Goal: Task Accomplishment & Management: Use online tool/utility

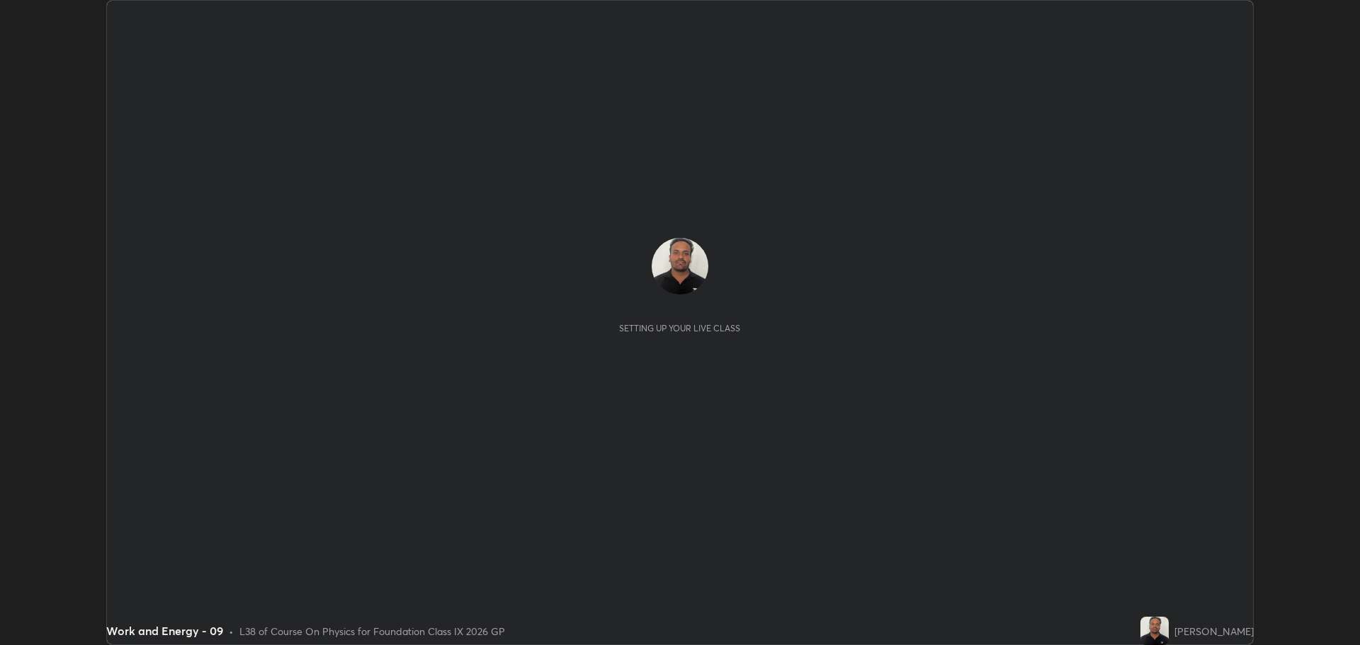
scroll to position [645, 1359]
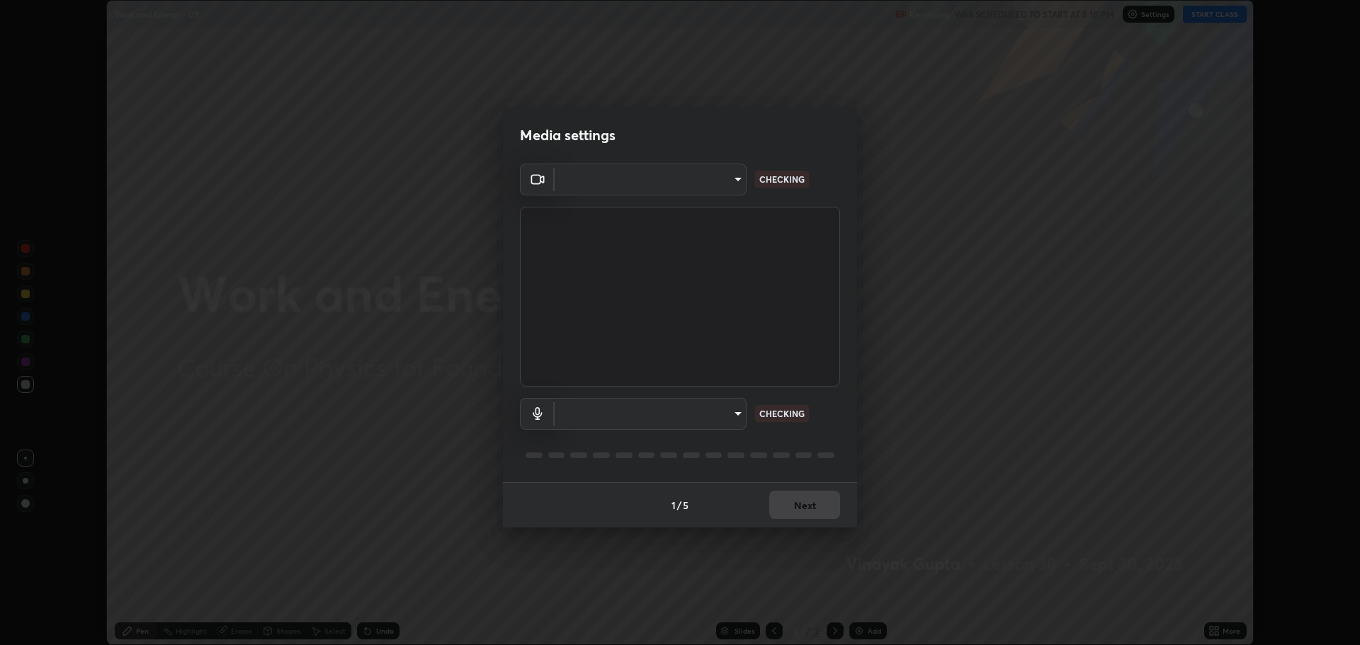
type input "818fcefd3fddf3d091a7478ec67eb8981ca9e8ab5665e76ce228af1b2ffa74de"
type input "eea68a313ce7a6e16ff04cd1ca49a845266ac62ec7c070533bbf8764187dca99"
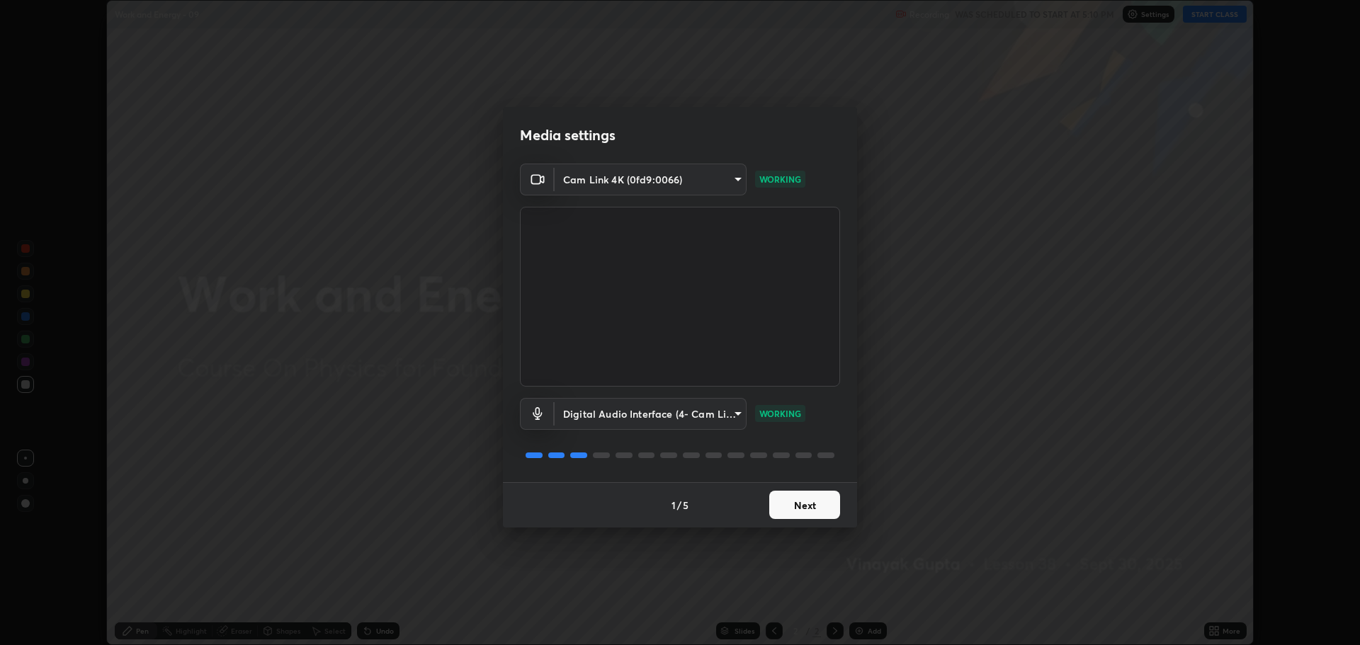
click at [827, 499] on button "Next" at bounding box center [804, 505] width 71 height 28
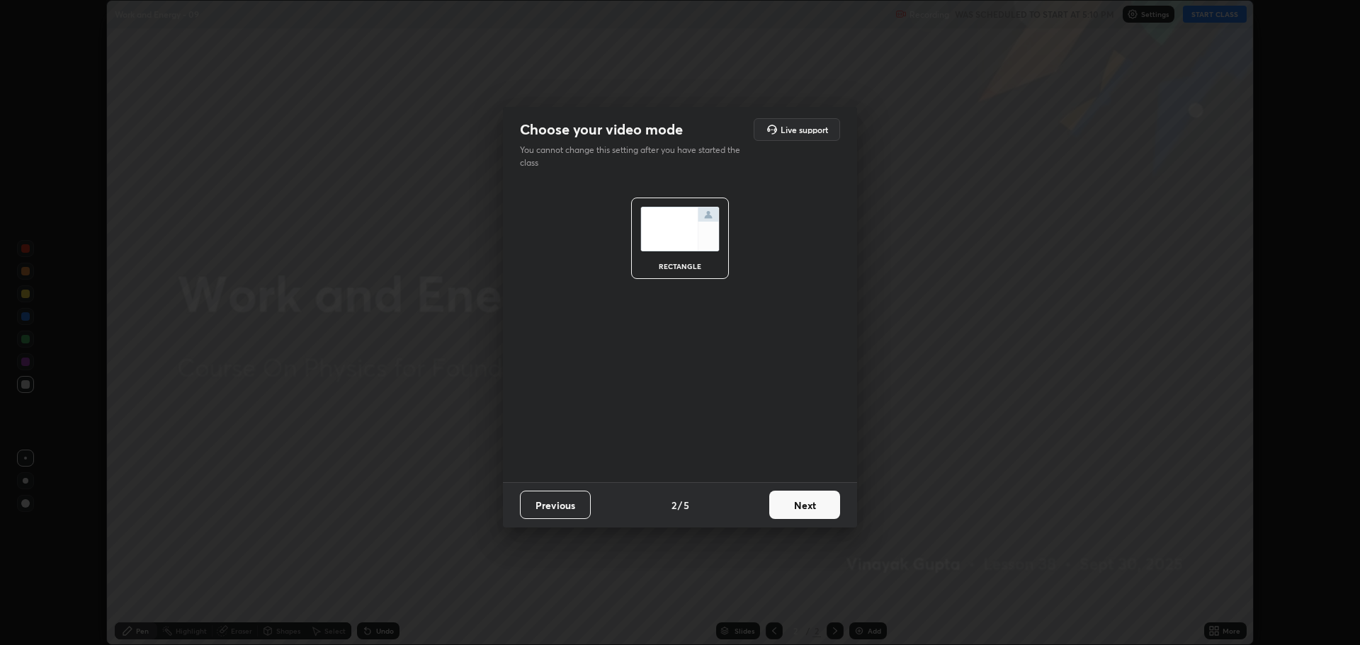
click at [825, 506] on button "Next" at bounding box center [804, 505] width 71 height 28
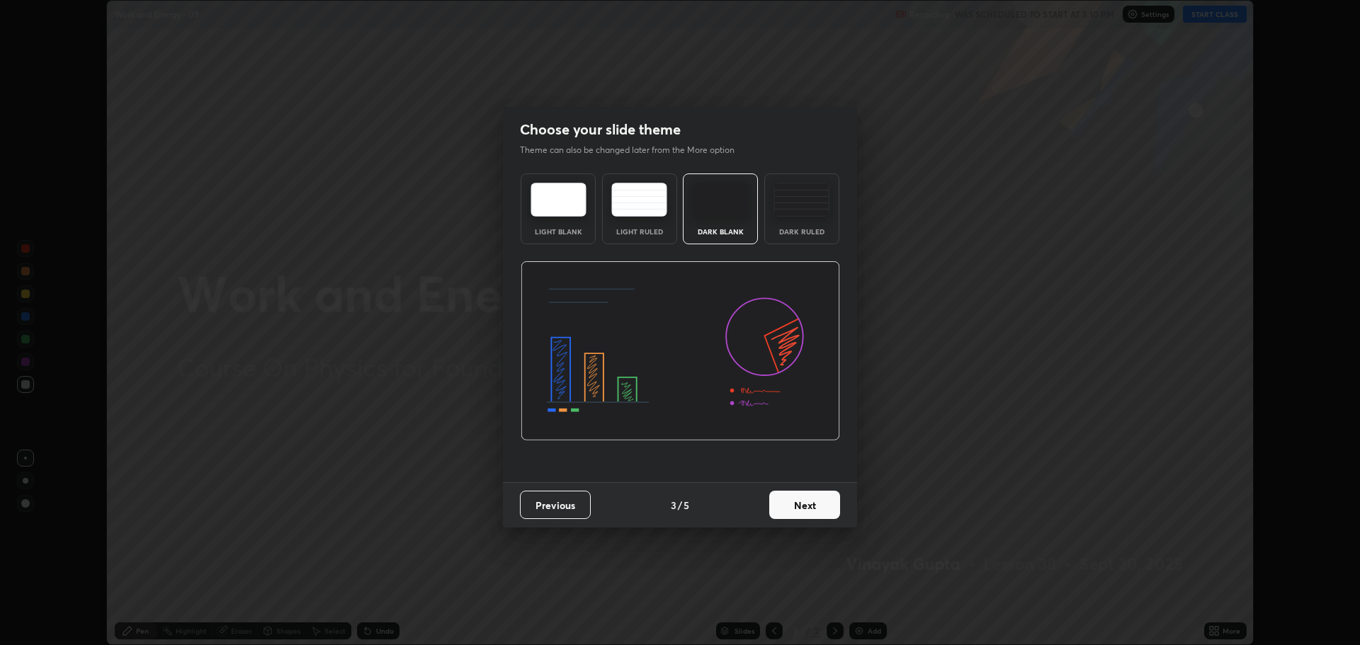
click at [824, 511] on button "Next" at bounding box center [804, 505] width 71 height 28
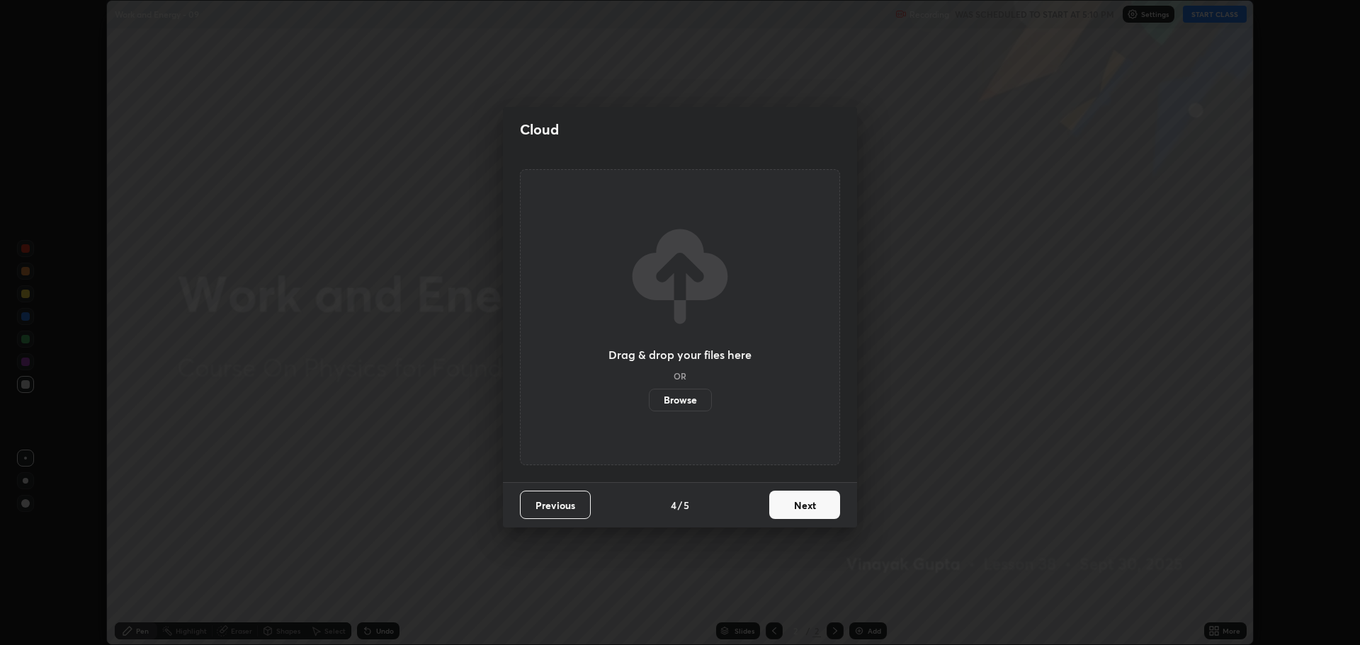
click at [822, 510] on button "Next" at bounding box center [804, 505] width 71 height 28
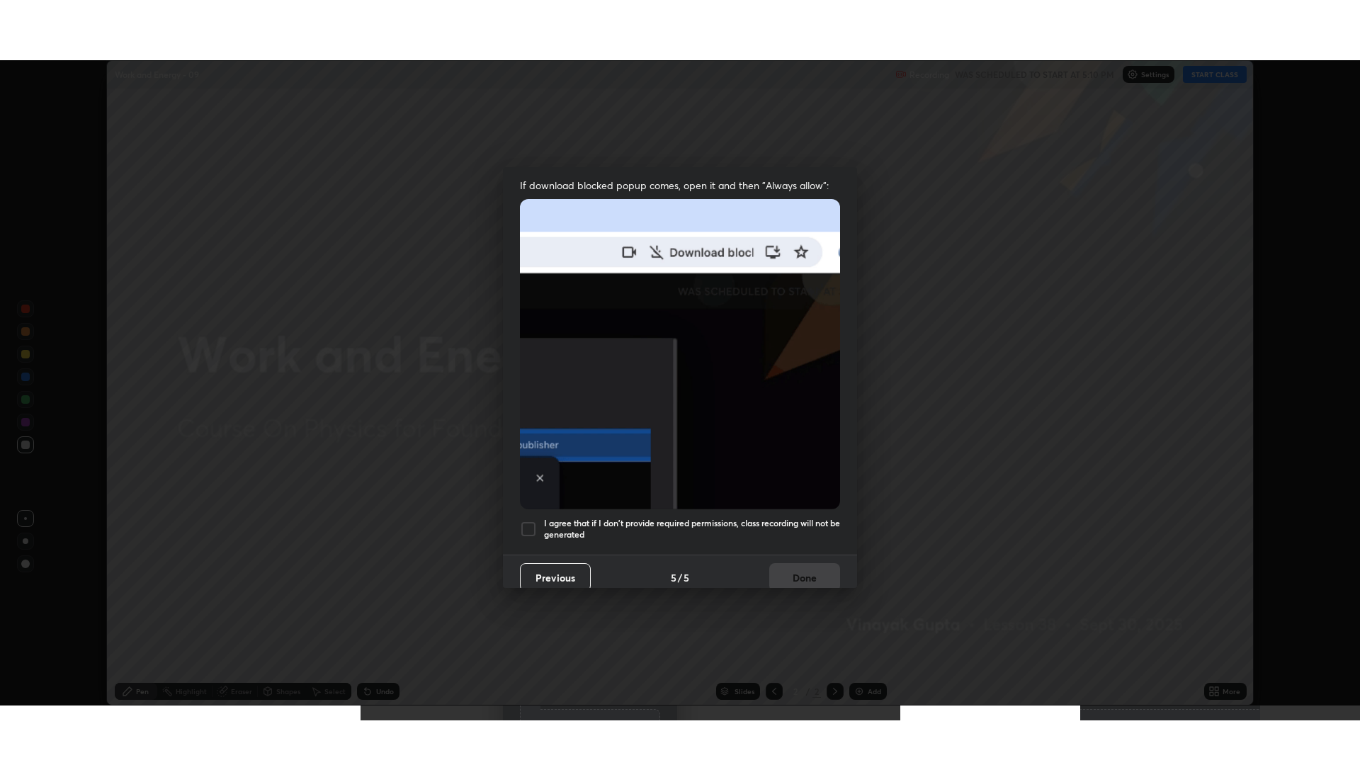
scroll to position [288, 0]
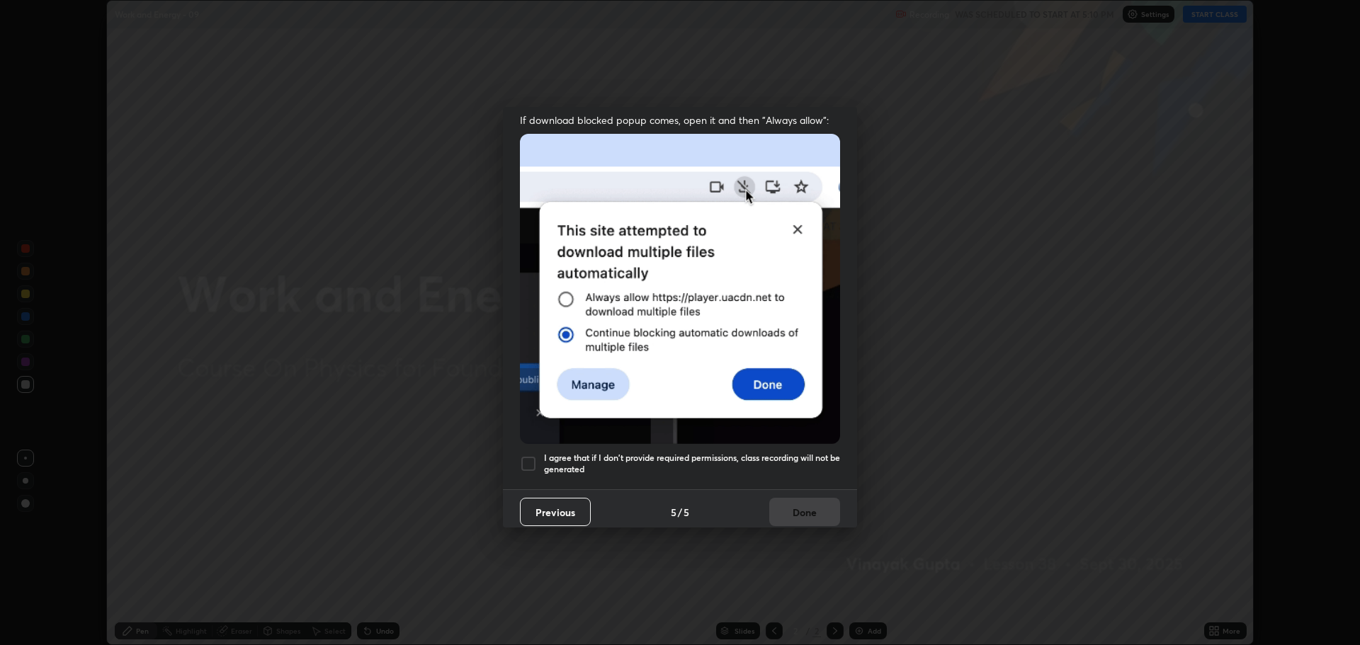
click at [640, 463] on h5 "I agree that if I don't provide required permissions, class recording will not …" at bounding box center [692, 464] width 296 height 22
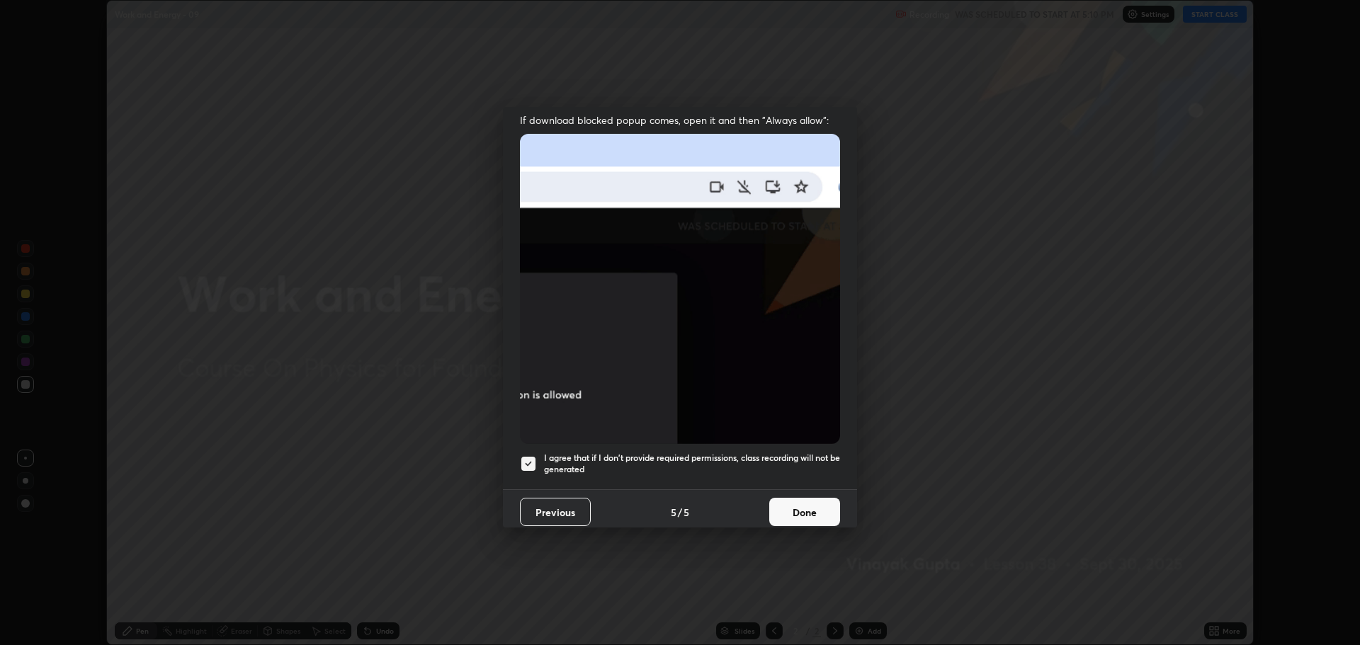
click at [800, 512] on button "Done" at bounding box center [804, 512] width 71 height 28
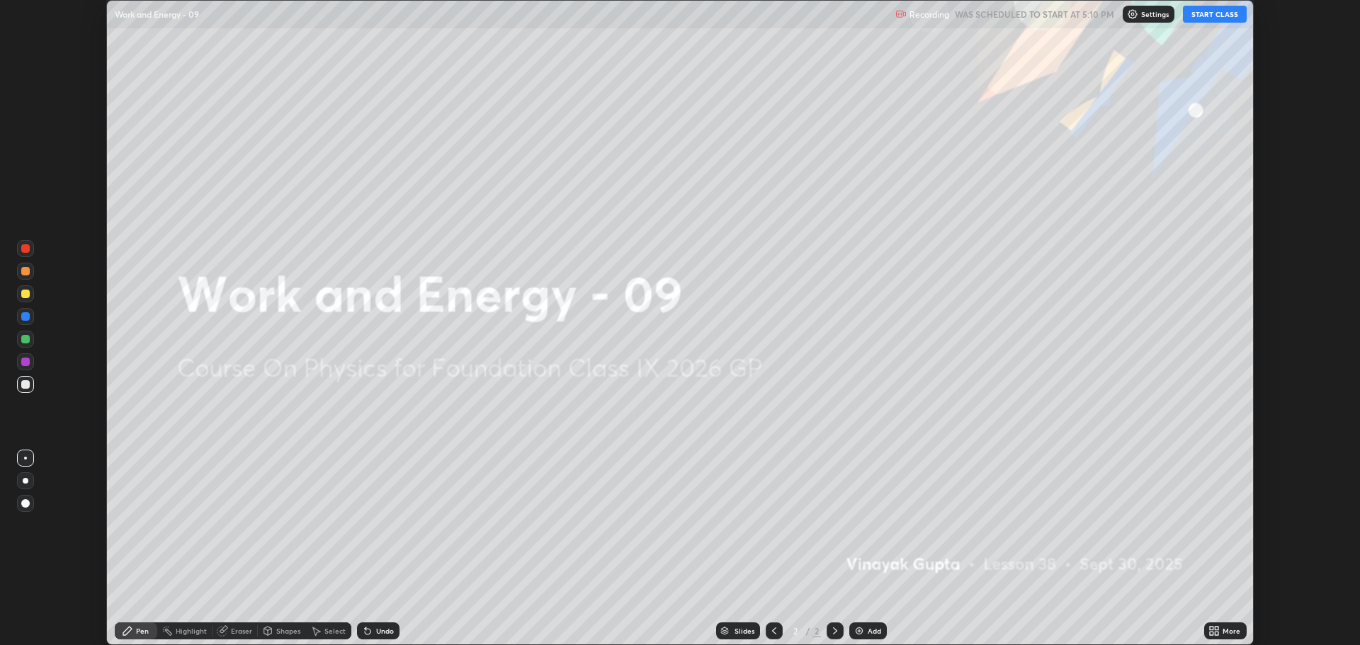
click at [1220, 628] on div "More" at bounding box center [1225, 631] width 42 height 17
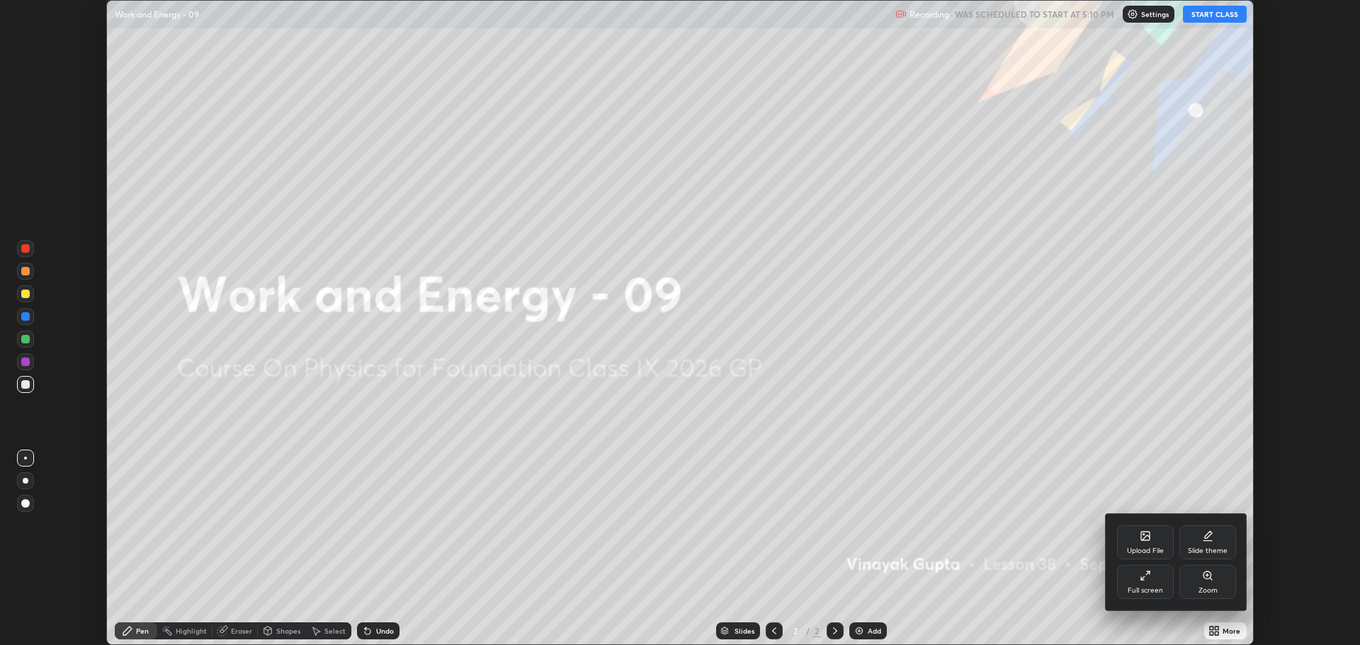
click at [1132, 592] on div "Full screen" at bounding box center [1145, 590] width 35 height 7
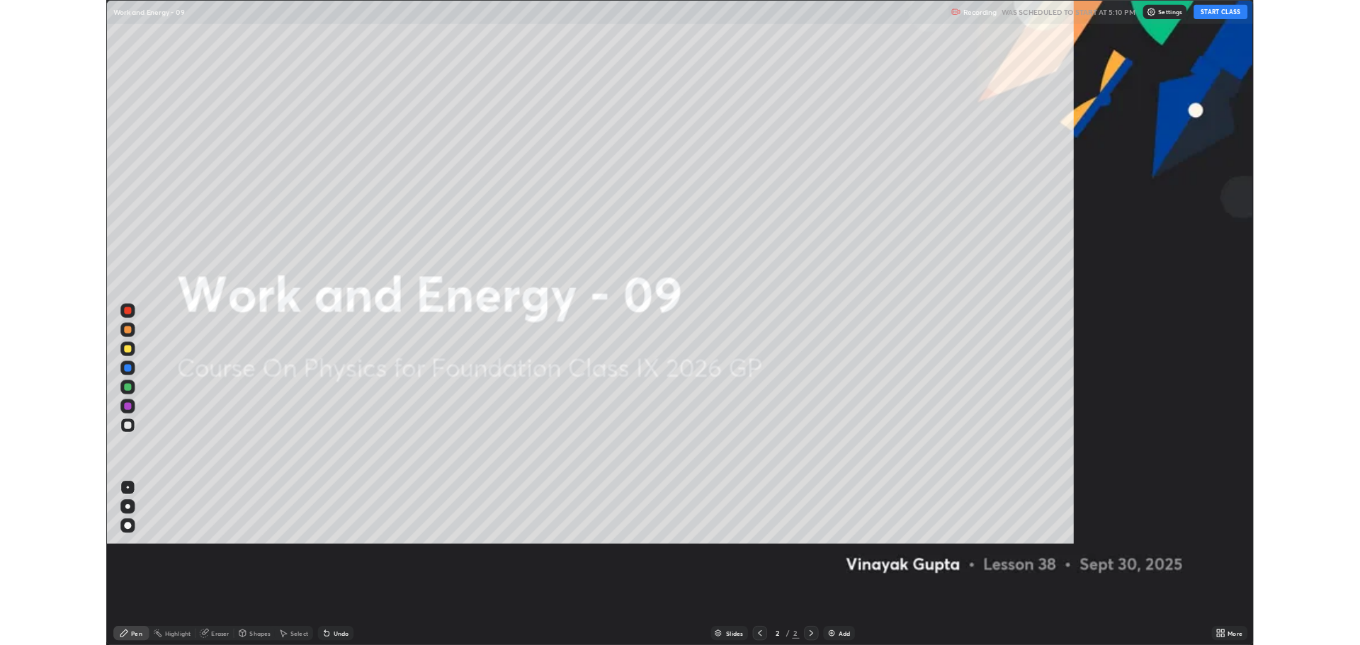
scroll to position [765, 1360]
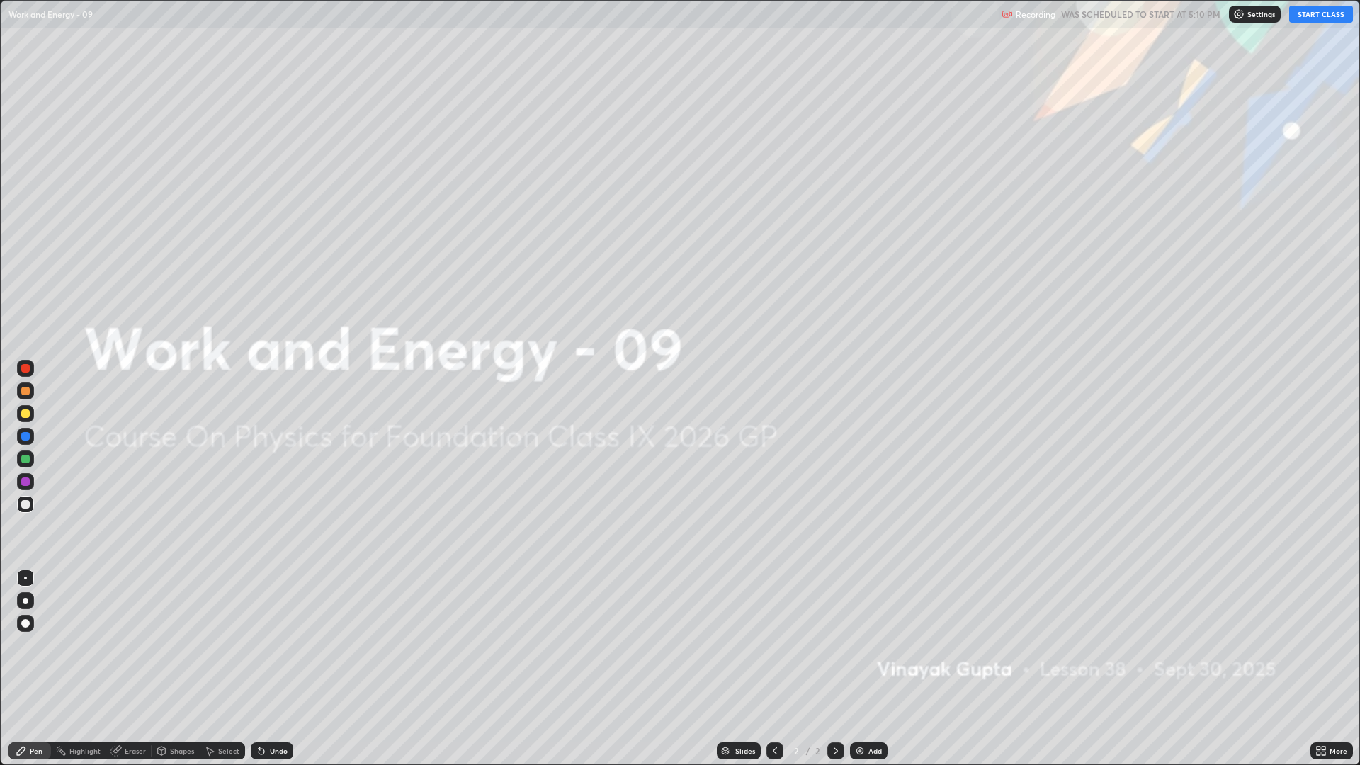
click at [1327, 12] on button "START CLASS" at bounding box center [1321, 14] width 64 height 17
click at [866, 644] on div "Add" at bounding box center [869, 750] width 38 height 17
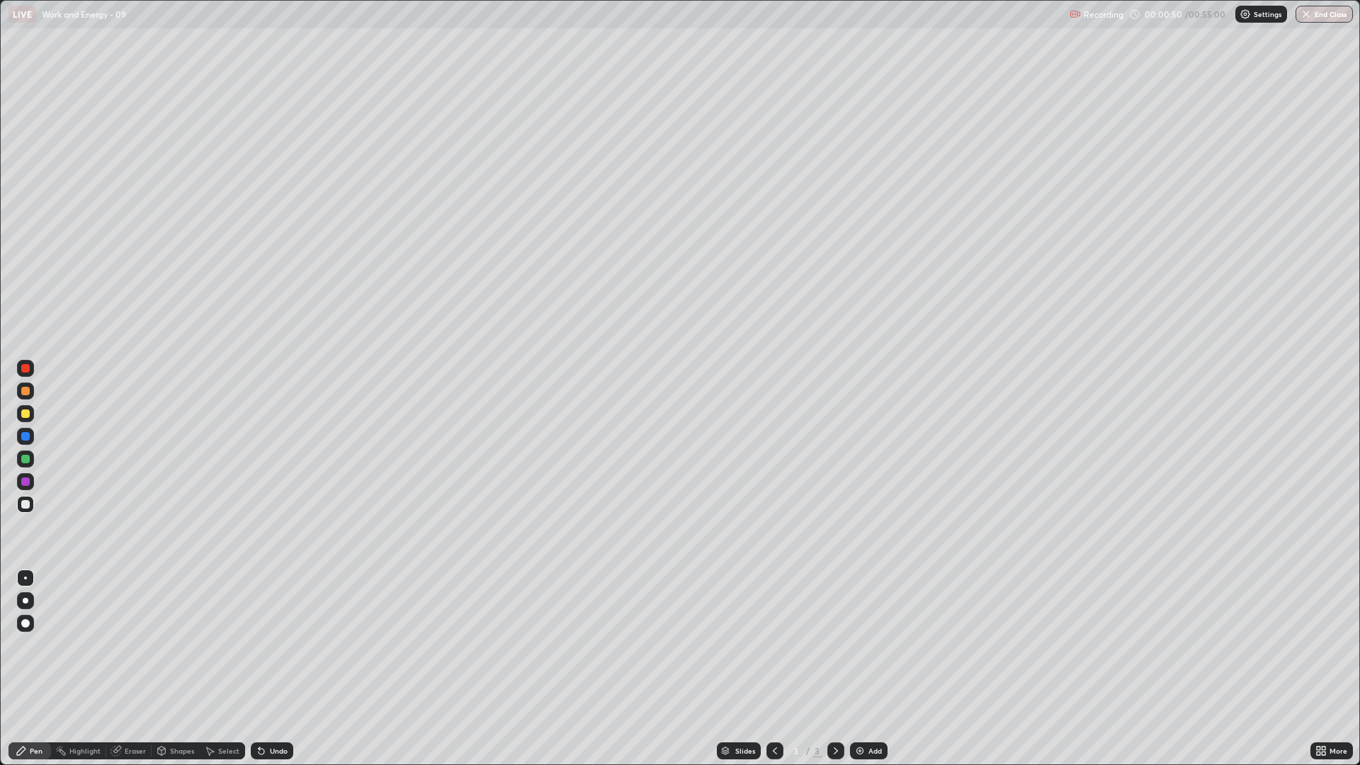
click at [27, 414] on div at bounding box center [25, 413] width 8 height 8
click at [278, 644] on div "Undo" at bounding box center [272, 750] width 42 height 17
click at [276, 644] on div "Undo" at bounding box center [269, 751] width 48 height 28
click at [271, 644] on div "Undo" at bounding box center [269, 751] width 48 height 28
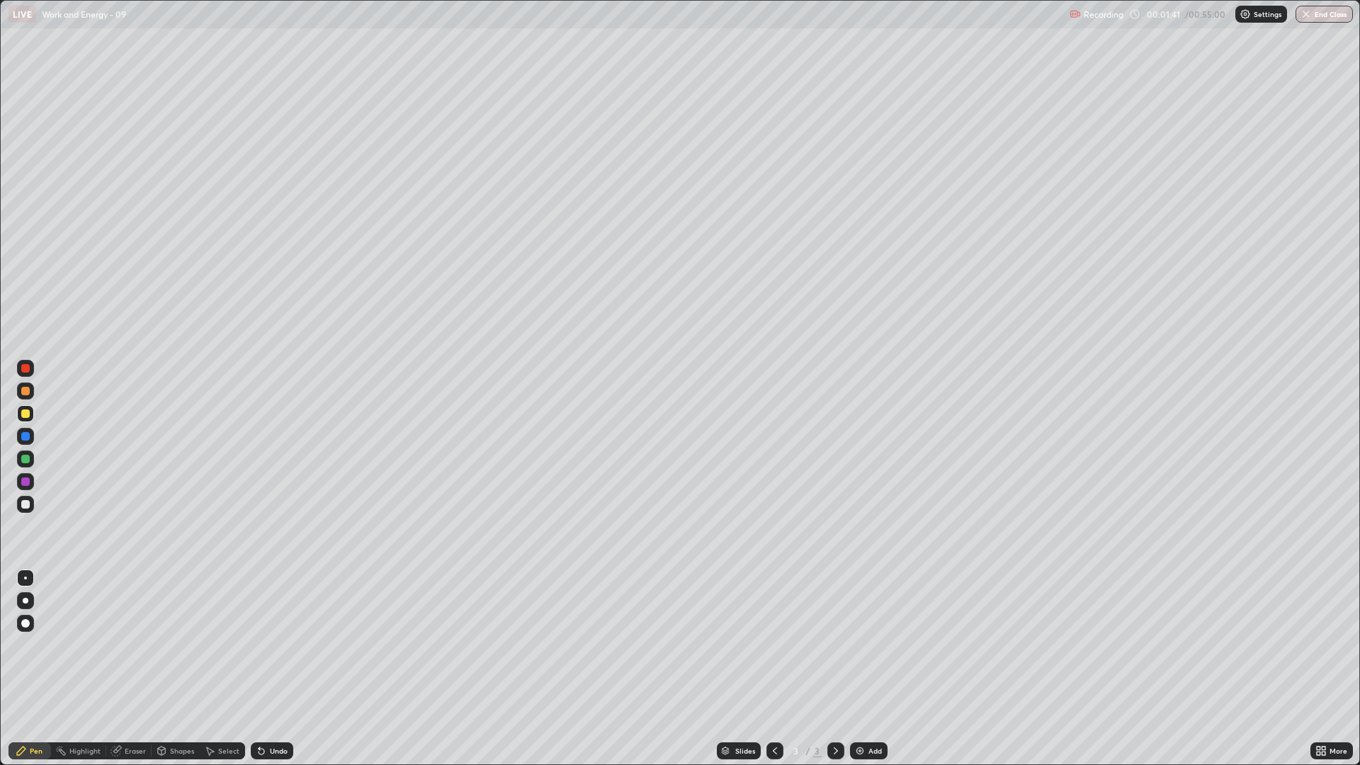
click at [271, 644] on div "Undo" at bounding box center [272, 750] width 42 height 17
click at [272, 644] on div "Undo" at bounding box center [272, 750] width 42 height 17
click at [288, 644] on div "Undo" at bounding box center [272, 750] width 42 height 17
click at [182, 644] on div "Shapes" at bounding box center [176, 750] width 48 height 17
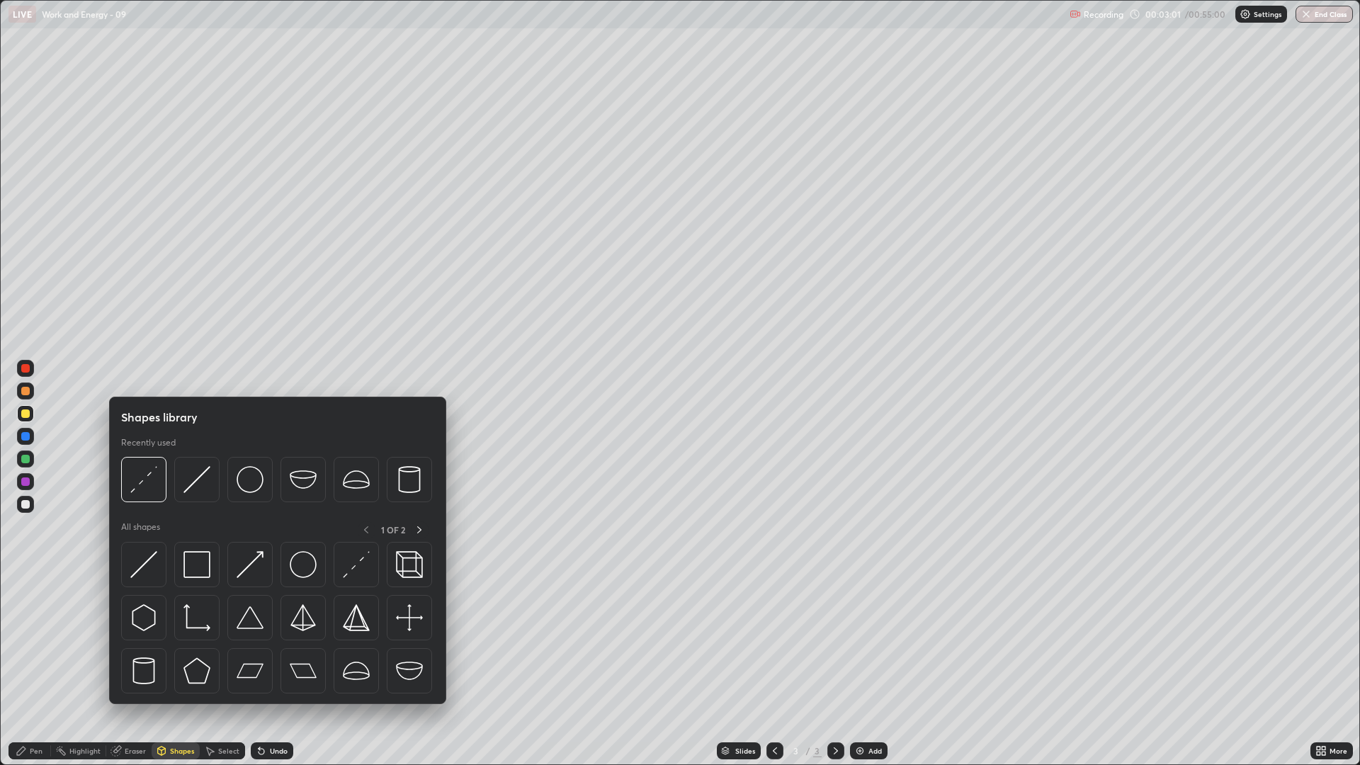
click at [137, 644] on div "Eraser" at bounding box center [135, 750] width 21 height 7
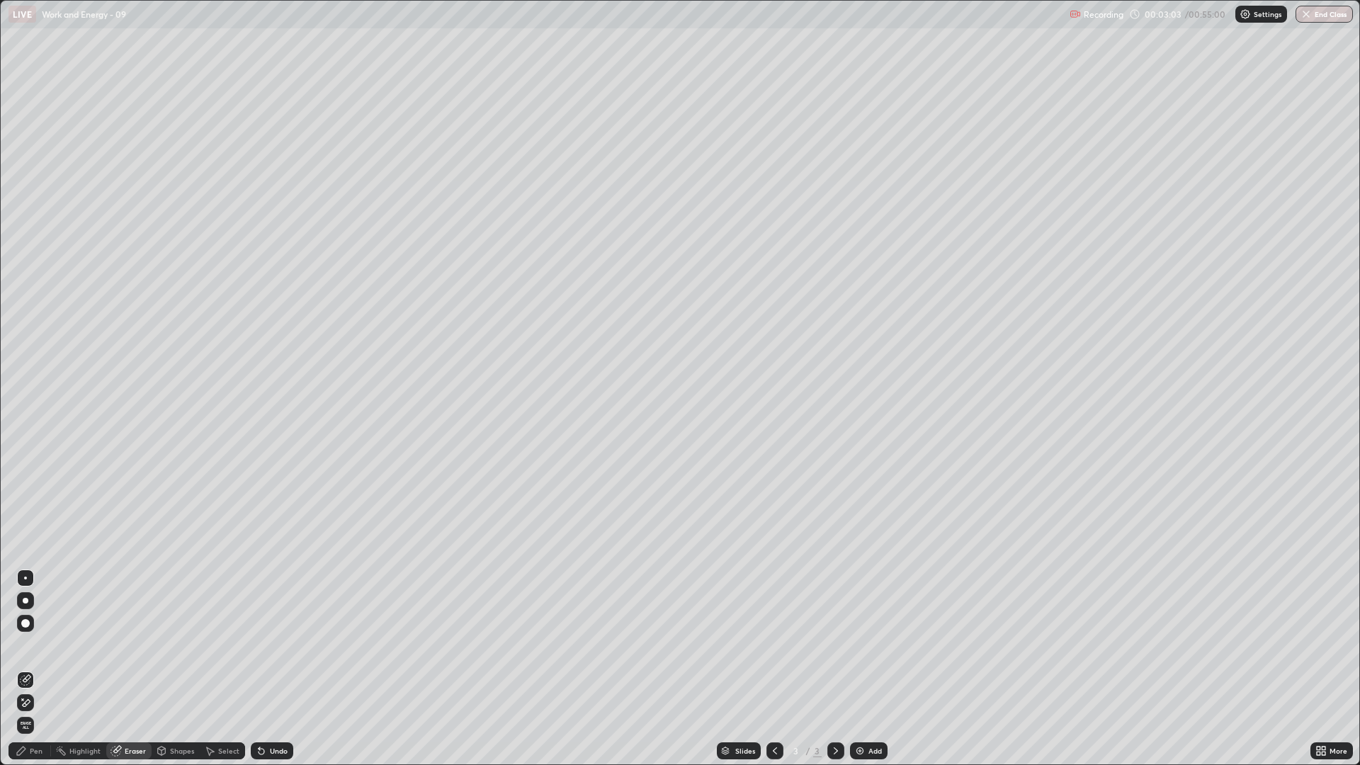
click at [79, 644] on div "Highlight" at bounding box center [78, 750] width 55 height 17
click at [30, 644] on div "Pen" at bounding box center [36, 750] width 13 height 7
click at [264, 644] on icon at bounding box center [261, 750] width 11 height 11
click at [170, 644] on div "Shapes" at bounding box center [182, 750] width 24 height 7
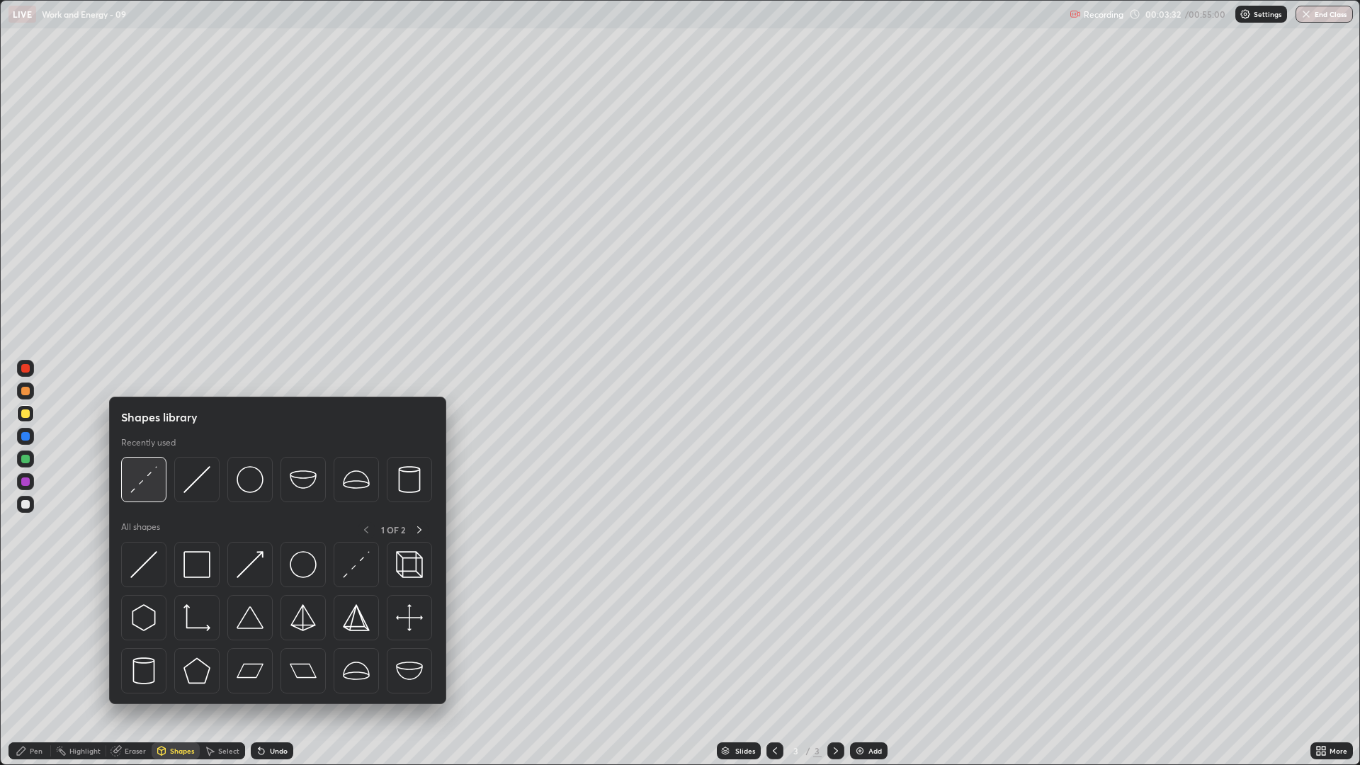
click at [132, 475] on img at bounding box center [143, 479] width 27 height 27
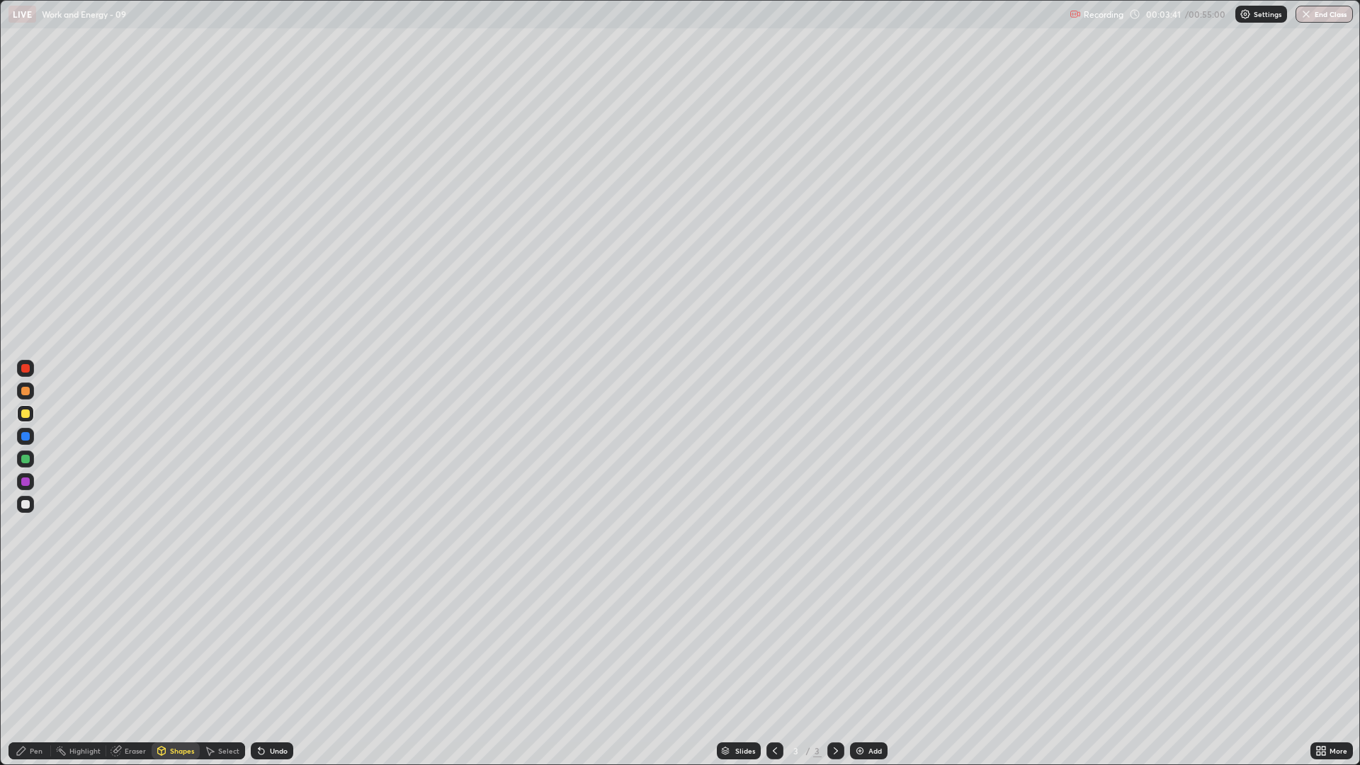
click at [38, 644] on div "Pen" at bounding box center [29, 750] width 42 height 17
click at [281, 644] on div "Undo" at bounding box center [279, 750] width 18 height 7
click at [148, 644] on div "Eraser" at bounding box center [128, 750] width 45 height 17
click at [40, 644] on div "Pen" at bounding box center [36, 750] width 13 height 7
click at [270, 644] on div "Undo" at bounding box center [279, 750] width 18 height 7
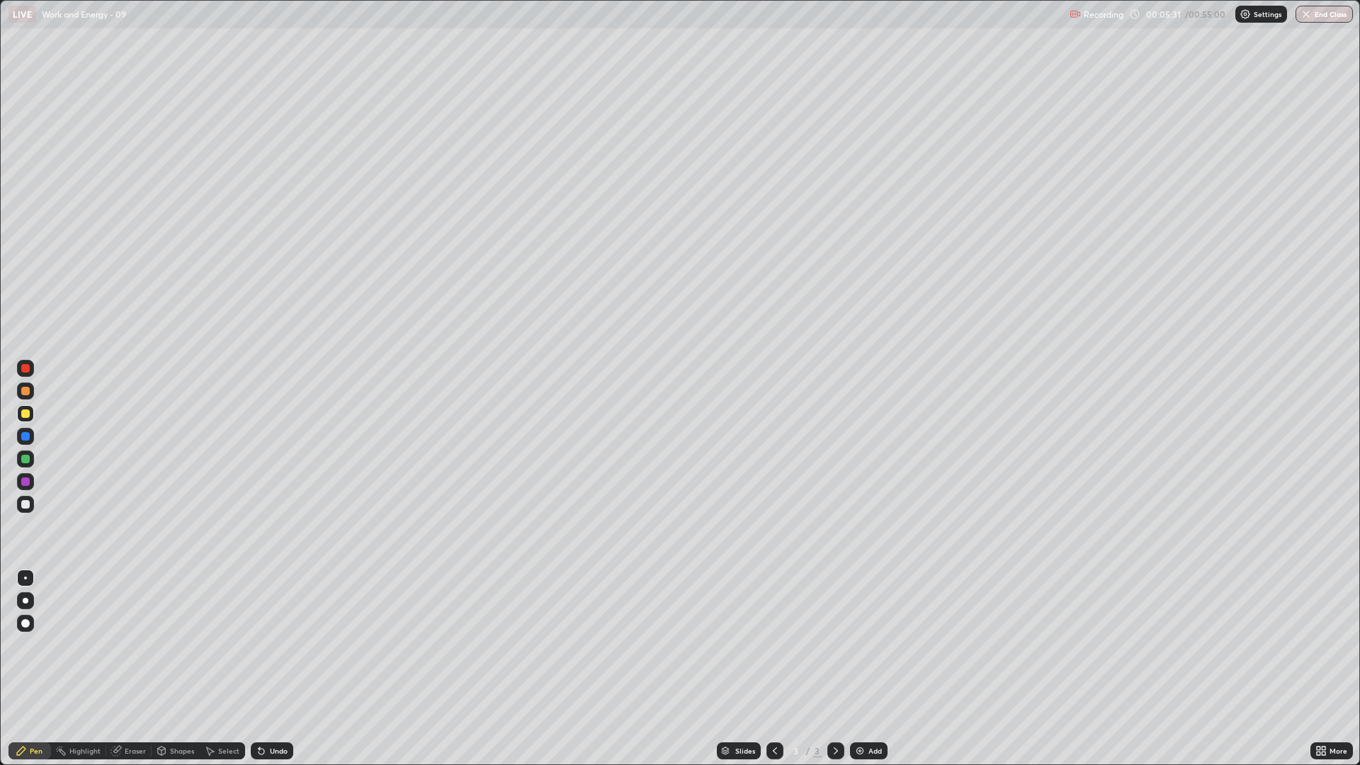
click at [273, 644] on div "Undo" at bounding box center [272, 750] width 42 height 17
click at [269, 644] on div "Undo" at bounding box center [272, 750] width 42 height 17
click at [275, 644] on div "Undo" at bounding box center [272, 750] width 42 height 17
click at [278, 644] on div "Undo" at bounding box center [272, 750] width 42 height 17
click at [259, 644] on icon at bounding box center [262, 752] width 6 height 6
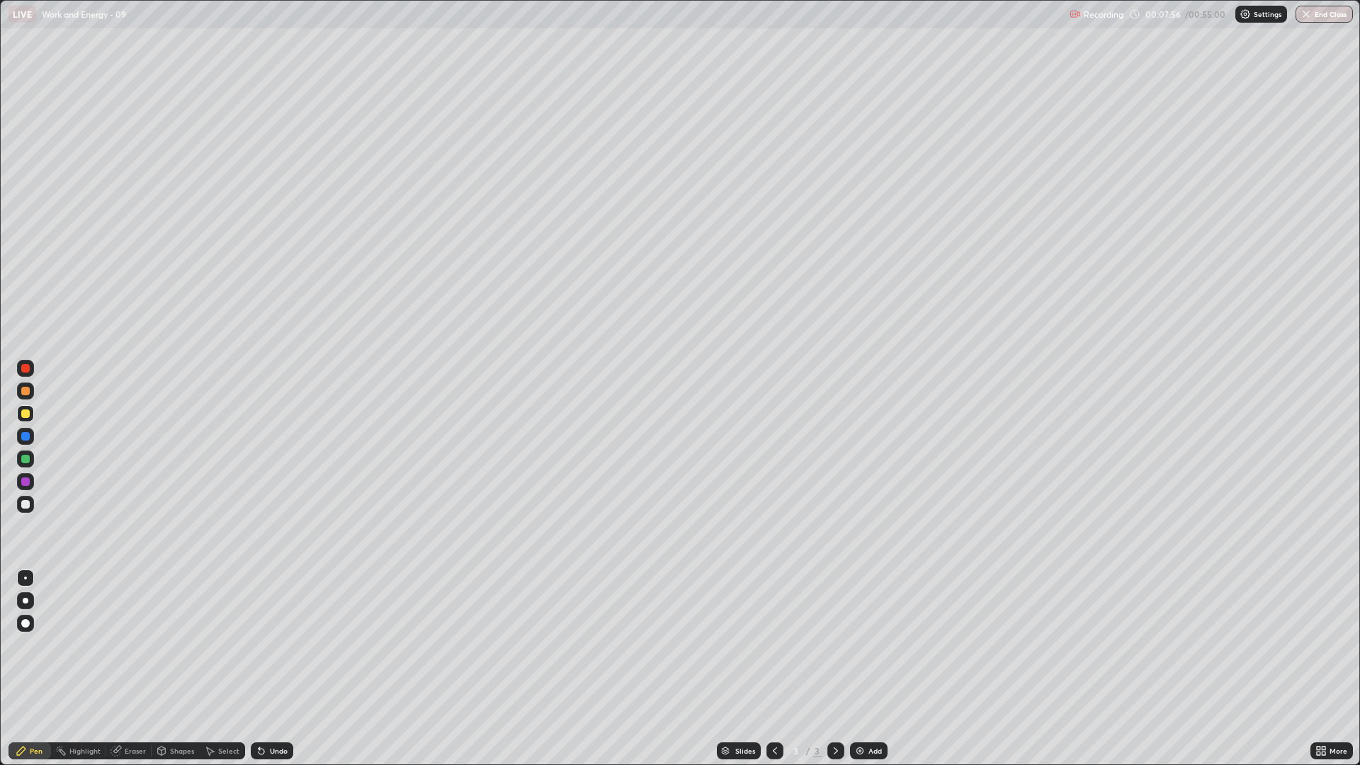
click at [266, 644] on div "Undo" at bounding box center [272, 750] width 42 height 17
click at [870, 644] on div "Add" at bounding box center [869, 750] width 38 height 17
click at [279, 644] on div "Undo" at bounding box center [272, 750] width 42 height 17
click at [280, 644] on div "Undo" at bounding box center [279, 750] width 18 height 7
click at [630, 644] on div "Slides 4 / 4 Add" at bounding box center [801, 751] width 1017 height 28
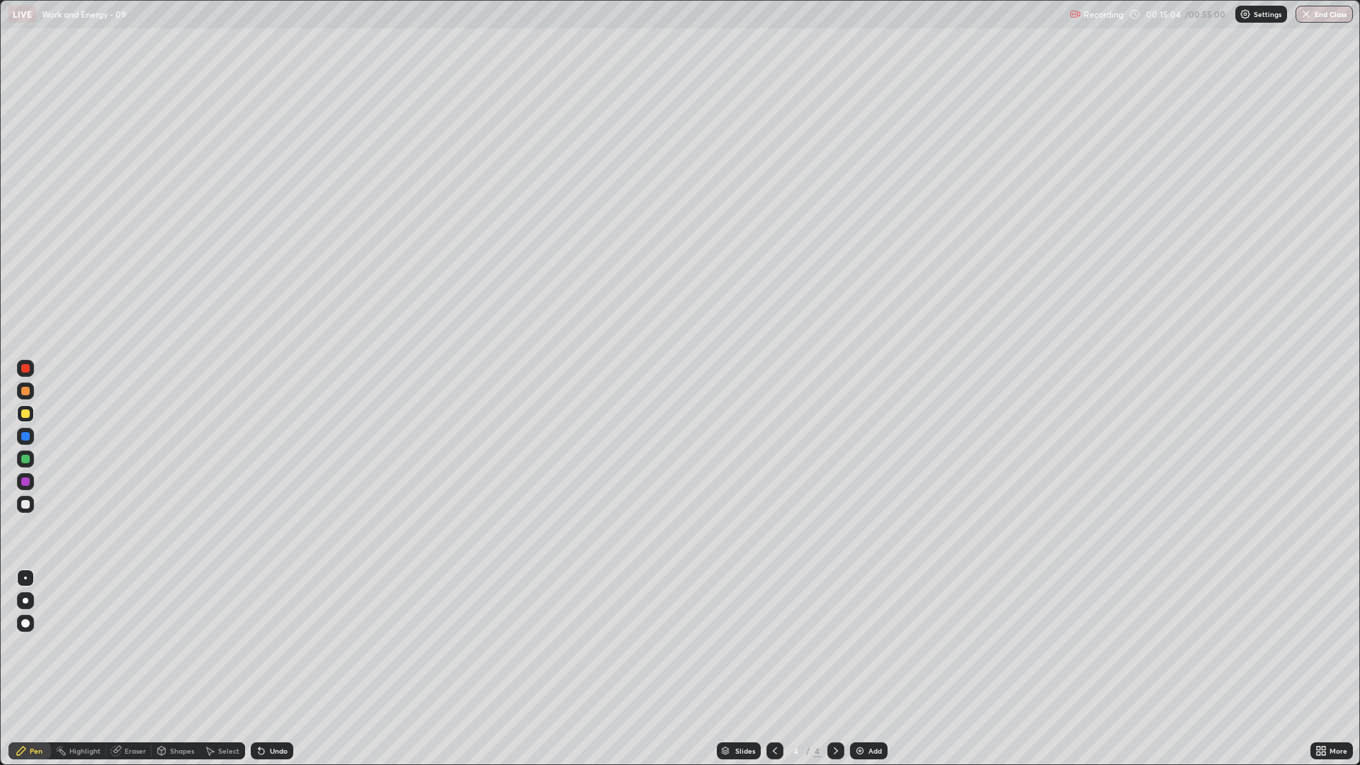
click at [278, 644] on div "Undo" at bounding box center [272, 750] width 42 height 17
click at [290, 644] on div "Undo" at bounding box center [272, 750] width 42 height 17
click at [259, 644] on div "Undo" at bounding box center [272, 750] width 42 height 17
click at [280, 644] on div "Undo" at bounding box center [272, 750] width 42 height 17
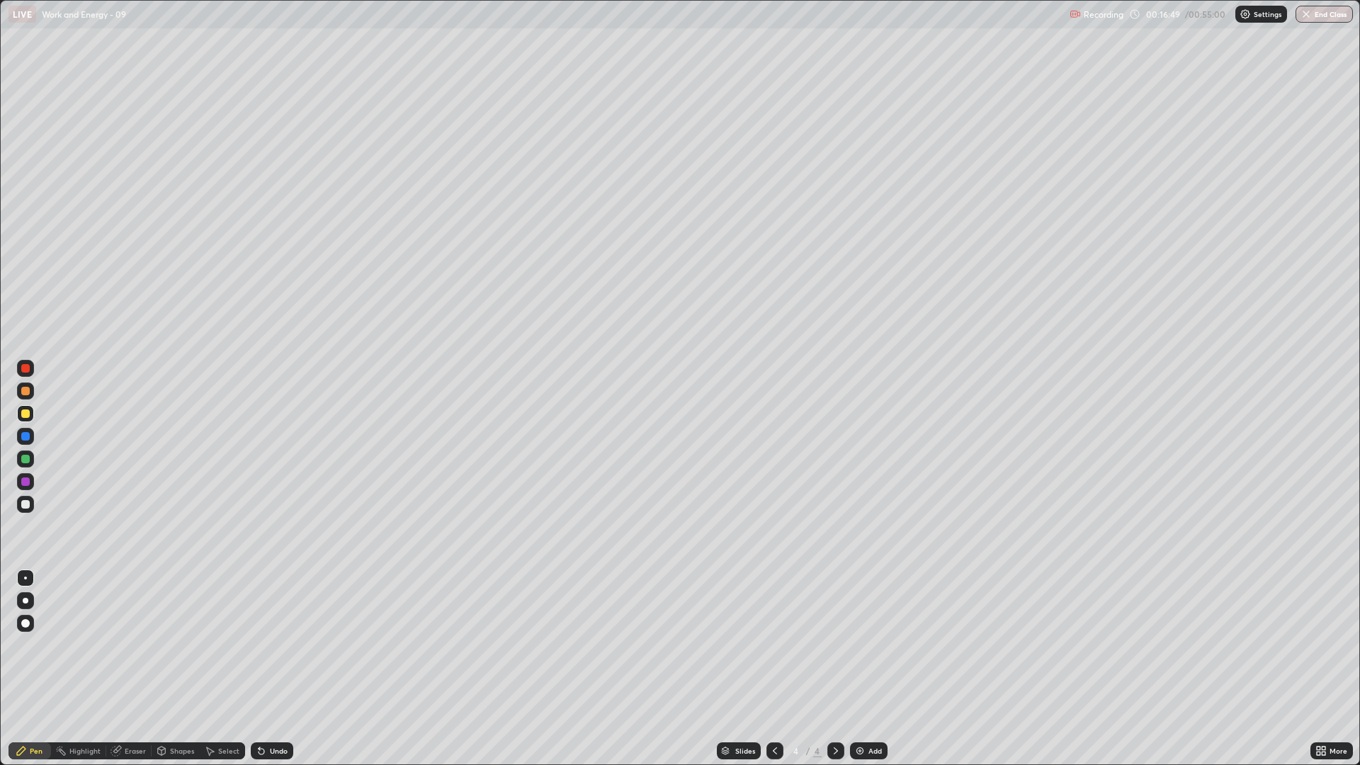
click at [273, 644] on div "Undo" at bounding box center [272, 750] width 42 height 17
click at [182, 644] on div "Shapes" at bounding box center [182, 750] width 24 height 7
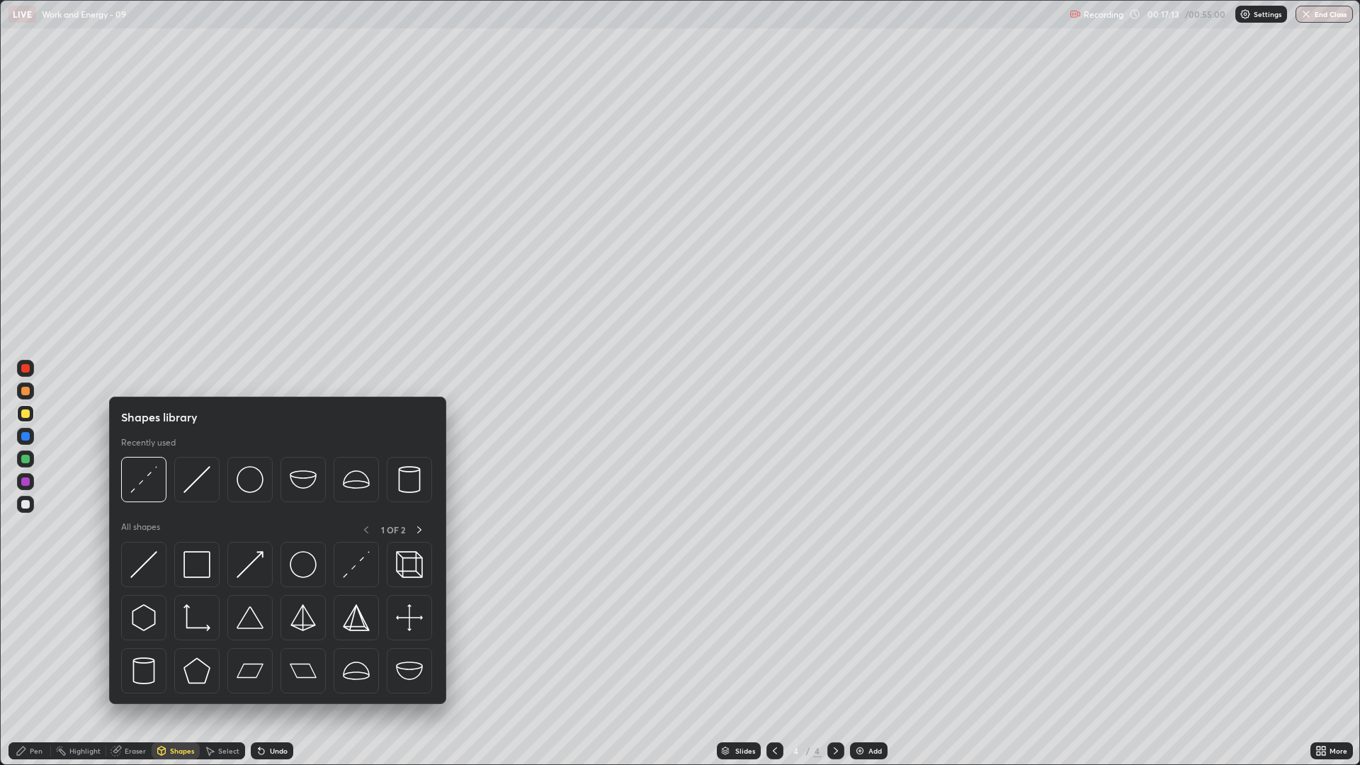
click at [152, 644] on div "Shapes" at bounding box center [176, 750] width 48 height 17
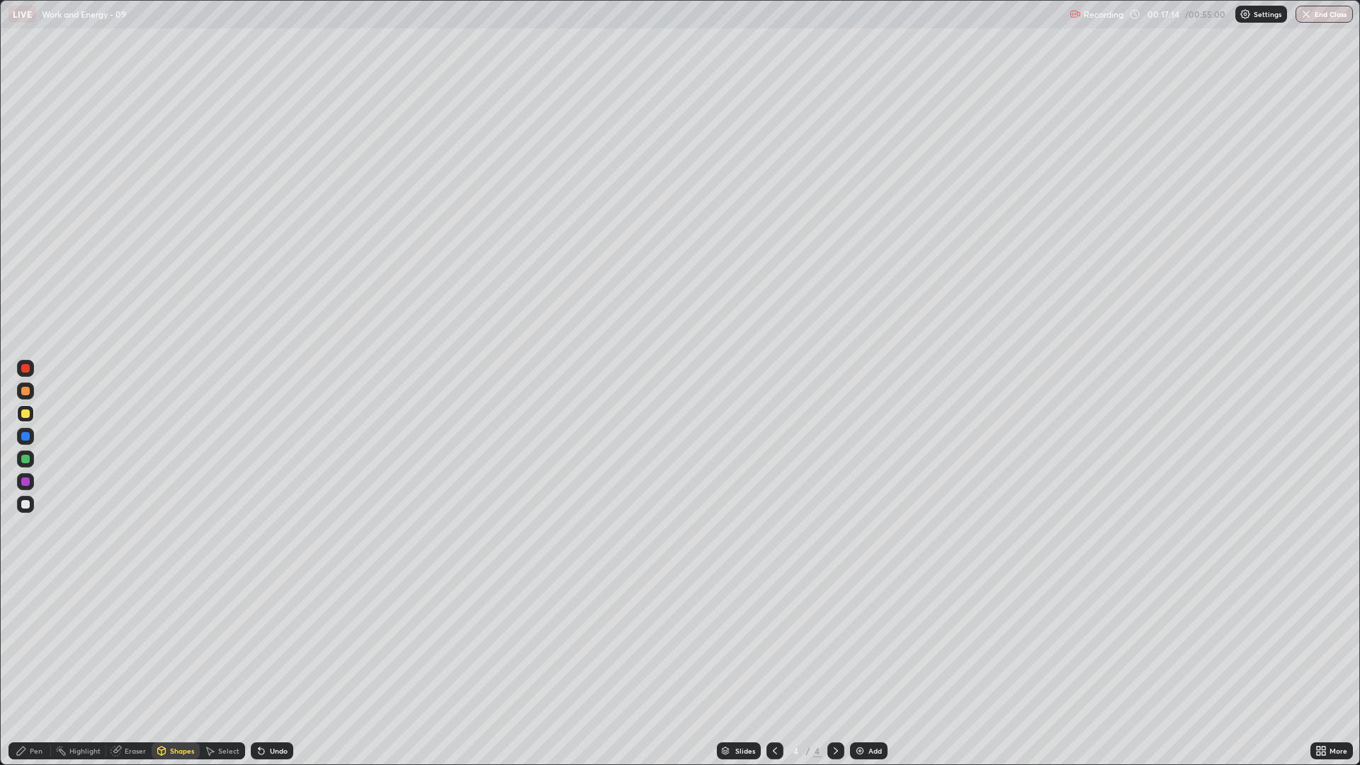
click at [132, 644] on div "Eraser" at bounding box center [135, 750] width 21 height 7
click at [33, 644] on div "Pen" at bounding box center [36, 750] width 13 height 7
click at [767, 644] on div at bounding box center [774, 750] width 17 height 17
click at [834, 644] on icon at bounding box center [835, 750] width 11 height 11
click at [18, 504] on div at bounding box center [25, 504] width 17 height 17
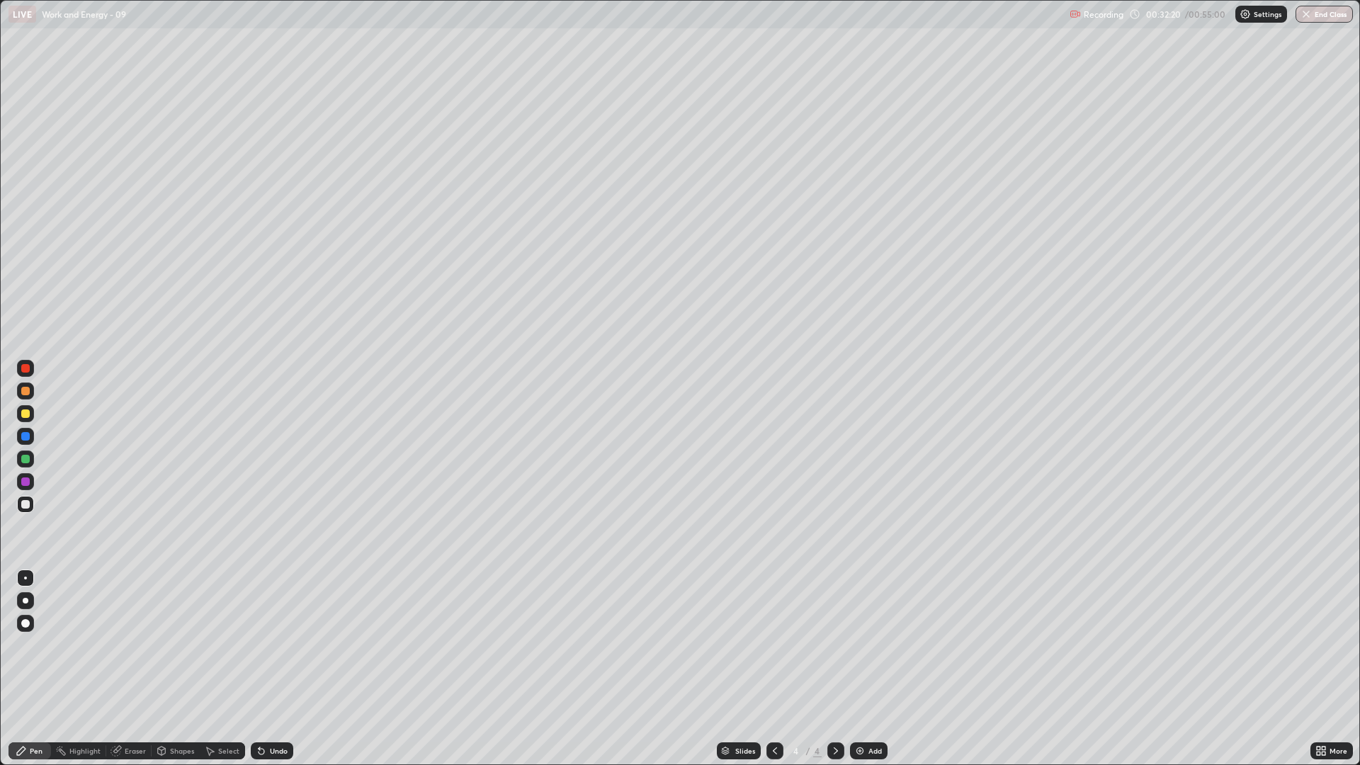
click at [778, 644] on div at bounding box center [774, 750] width 17 height 17
click at [835, 644] on div at bounding box center [835, 750] width 17 height 17
click at [142, 644] on div "Eraser" at bounding box center [135, 750] width 21 height 7
click at [40, 644] on div "Pen" at bounding box center [29, 750] width 42 height 17
click at [878, 644] on div "Add" at bounding box center [874, 750] width 13 height 7
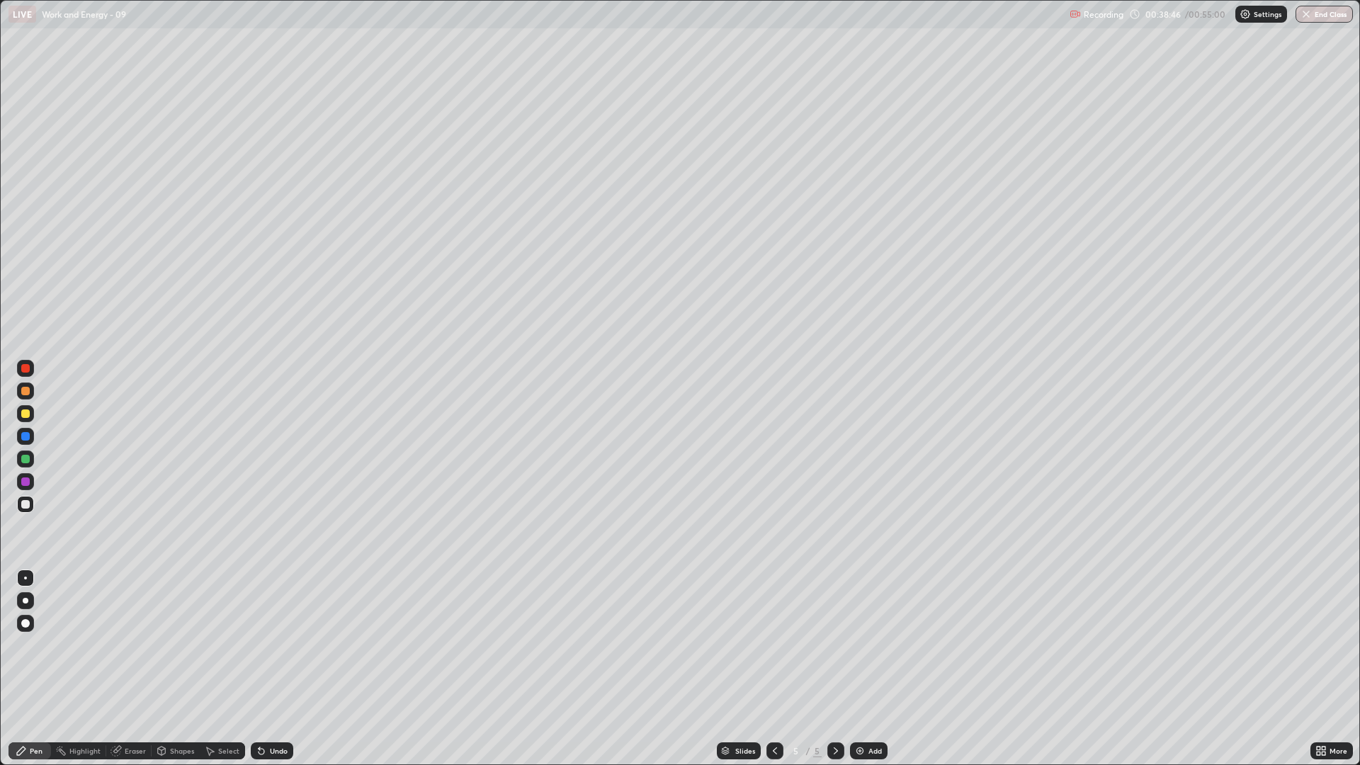
click at [25, 412] on div at bounding box center [25, 413] width 8 height 8
click at [274, 644] on div "Undo" at bounding box center [279, 750] width 18 height 7
click at [283, 644] on div "Undo" at bounding box center [279, 750] width 18 height 7
click at [278, 644] on div "Undo" at bounding box center [279, 750] width 18 height 7
click at [274, 644] on div "Undo" at bounding box center [279, 750] width 18 height 7
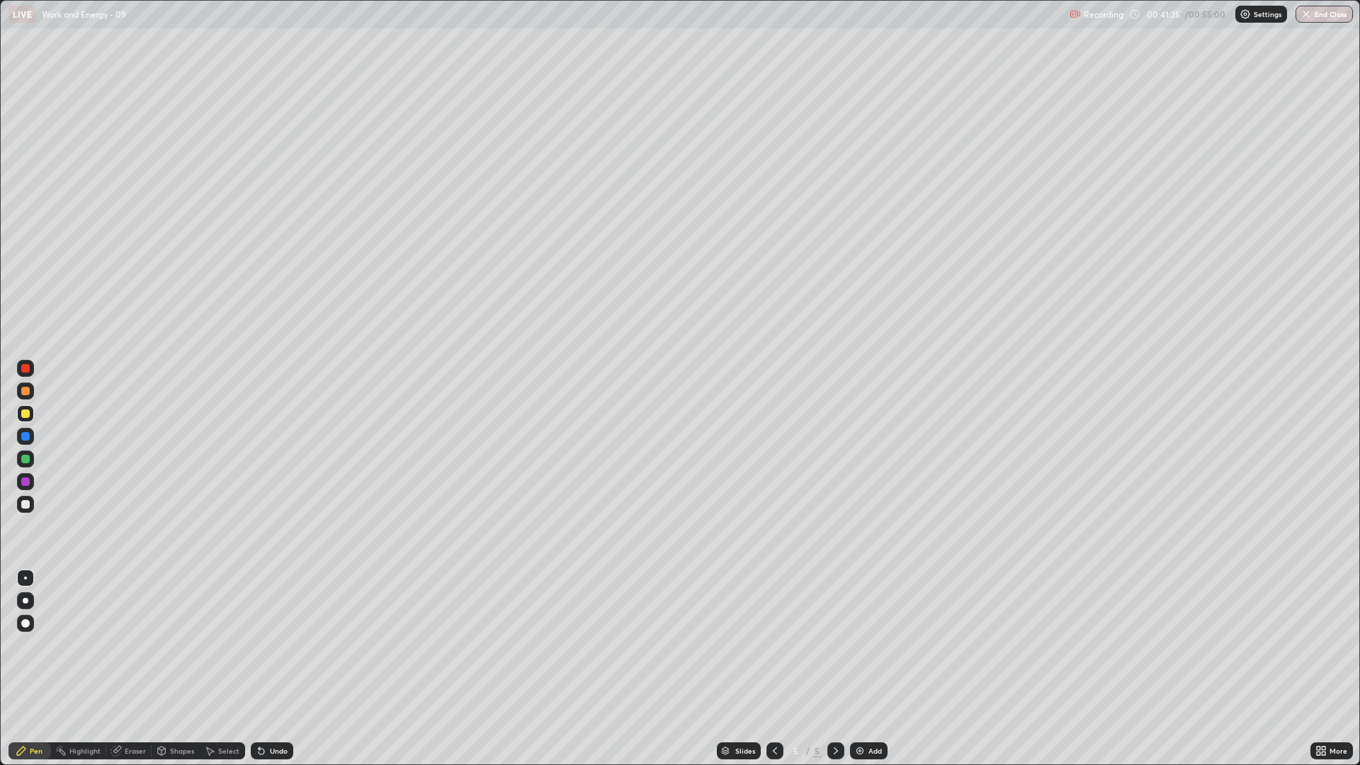
click at [263, 644] on icon at bounding box center [261, 750] width 11 height 11
click at [25, 502] on div at bounding box center [25, 504] width 8 height 8
click at [273, 644] on div "Undo" at bounding box center [279, 750] width 18 height 7
click at [277, 644] on div "Undo" at bounding box center [279, 750] width 18 height 7
click at [279, 644] on div "Undo" at bounding box center [279, 750] width 18 height 7
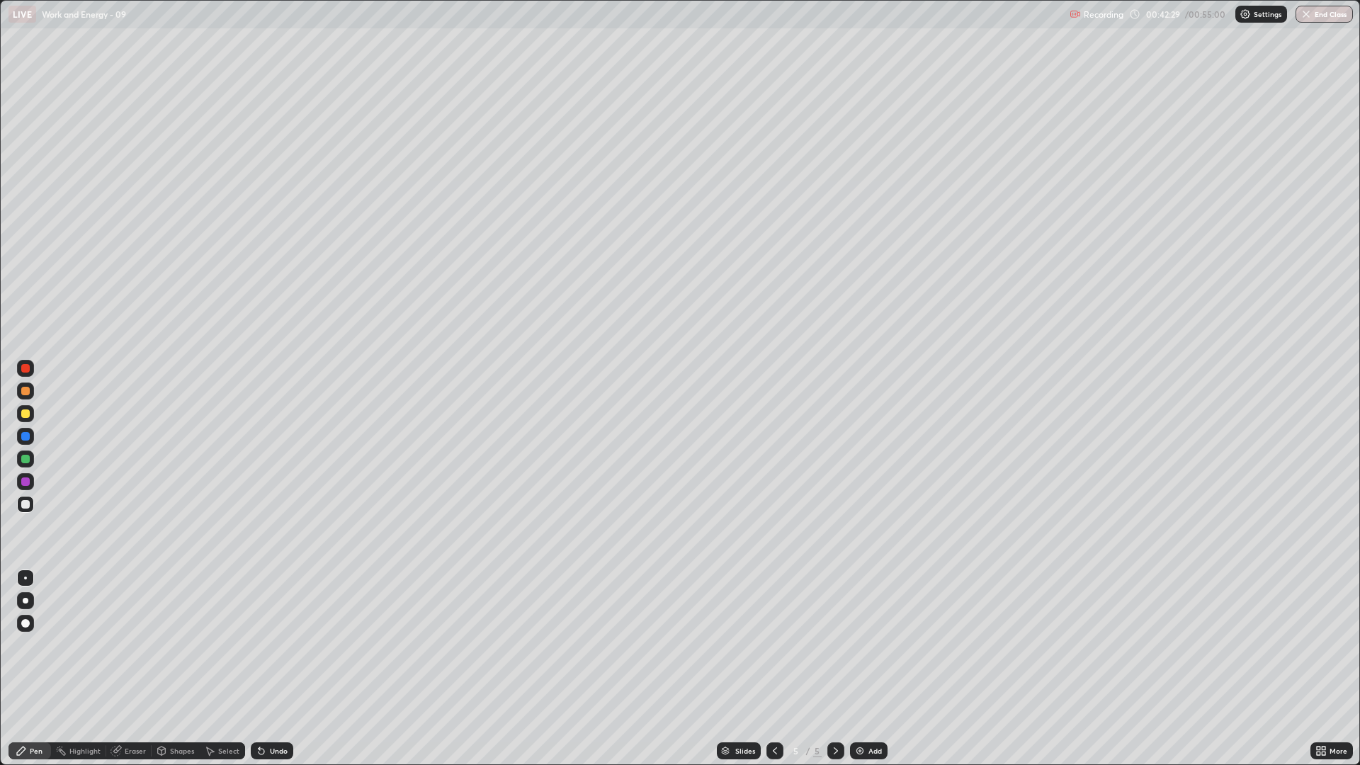
click at [278, 644] on div "Undo" at bounding box center [279, 750] width 18 height 7
click at [279, 644] on div "Undo" at bounding box center [279, 750] width 18 height 7
click at [280, 644] on div "Undo" at bounding box center [279, 750] width 18 height 7
click at [1327, 6] on button "End Class" at bounding box center [1323, 14] width 57 height 17
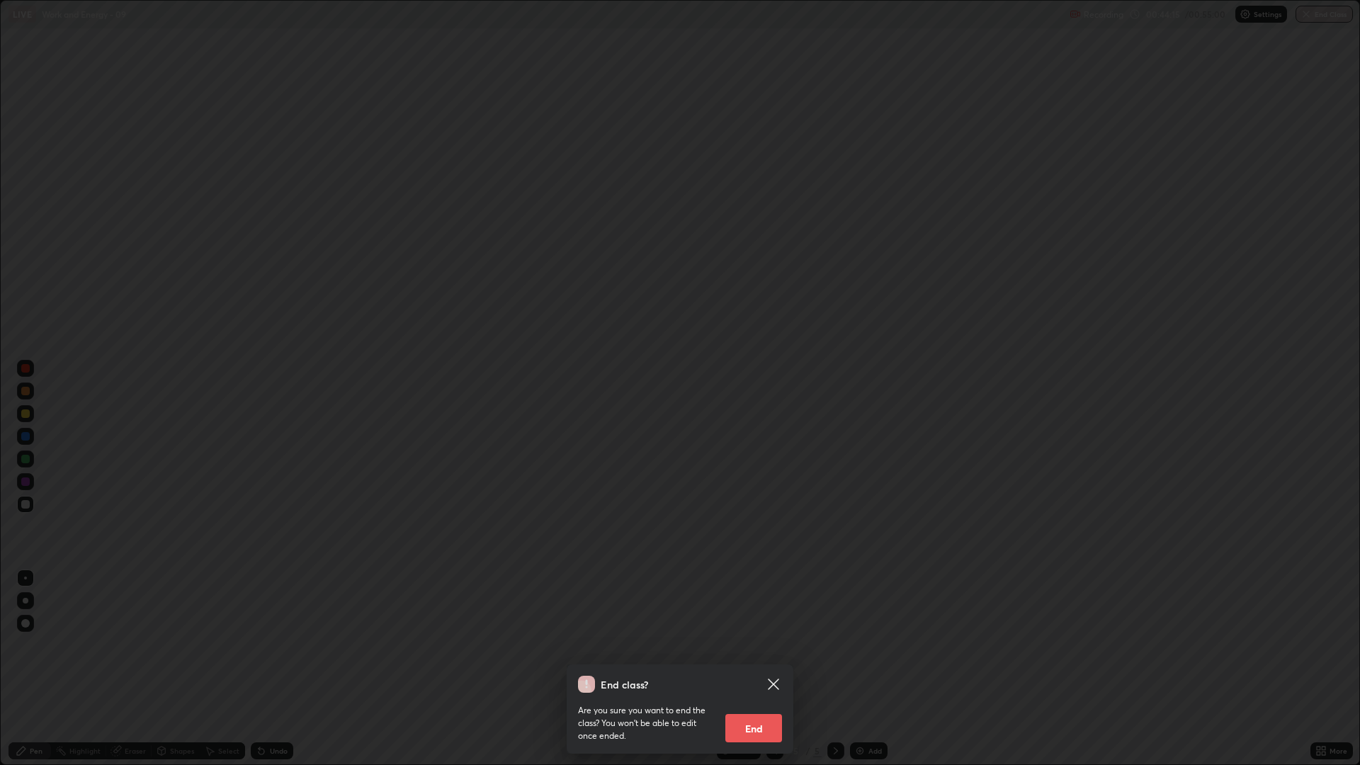
click at [751, 644] on button "End" at bounding box center [753, 728] width 57 height 28
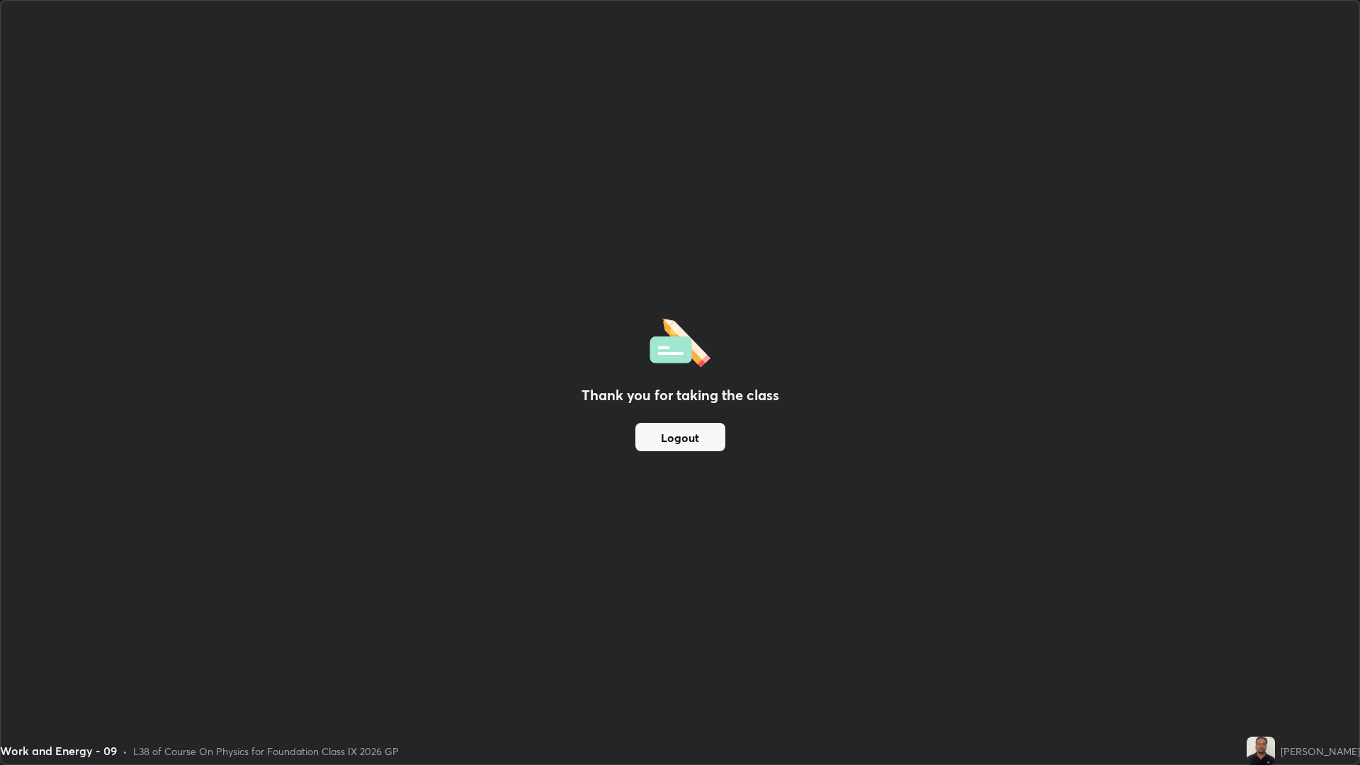
click at [1271, 644] on img at bounding box center [1261, 751] width 28 height 28
click at [691, 441] on button "Logout" at bounding box center [680, 437] width 90 height 28
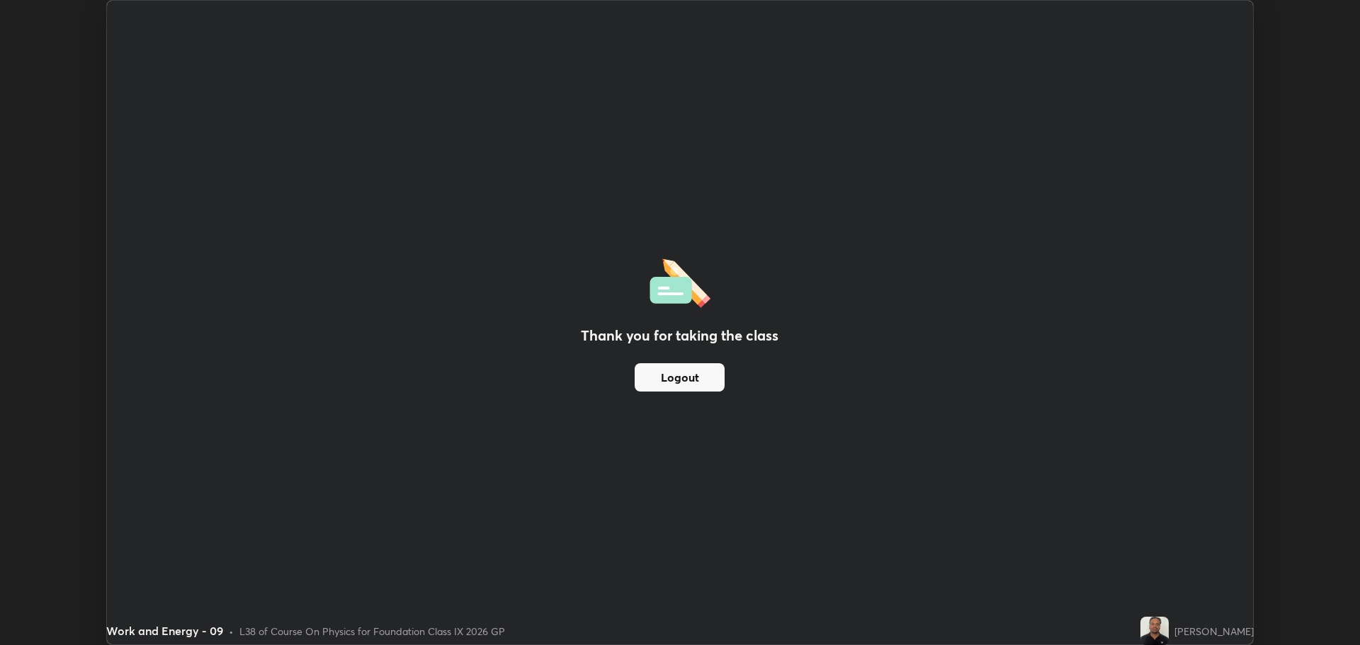
scroll to position [70179, 69464]
